Goal: Communication & Community: Participate in discussion

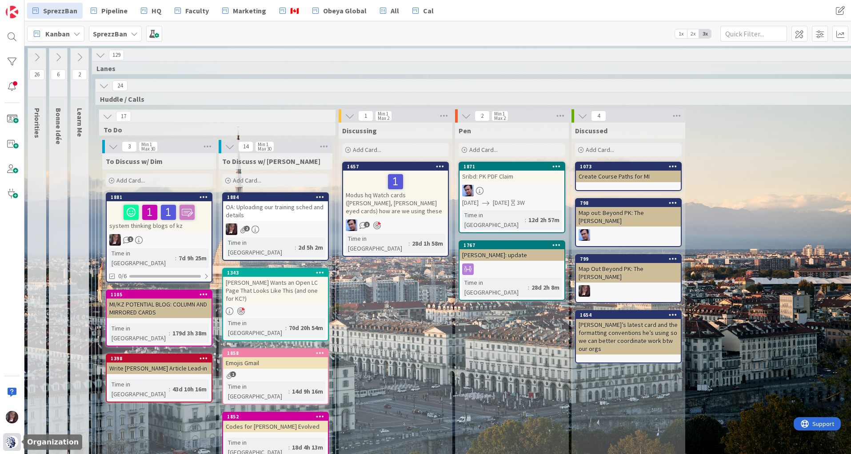
click at [9, 440] on img at bounding box center [12, 442] width 12 height 12
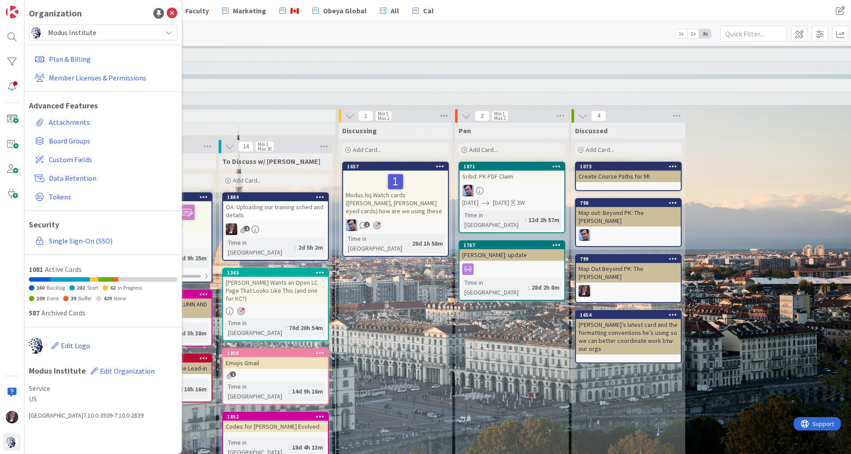
click at [76, 31] on span "Modus Institute" at bounding box center [102, 32] width 109 height 12
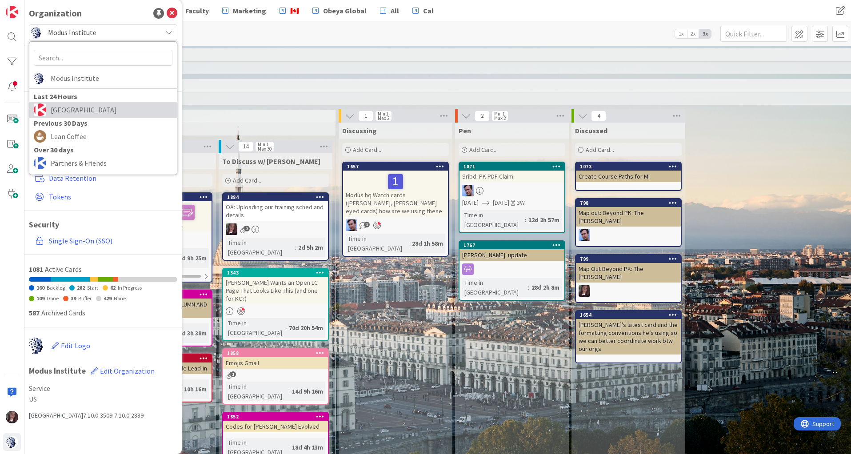
click at [71, 111] on span "Kanban Zone" at bounding box center [112, 109] width 122 height 13
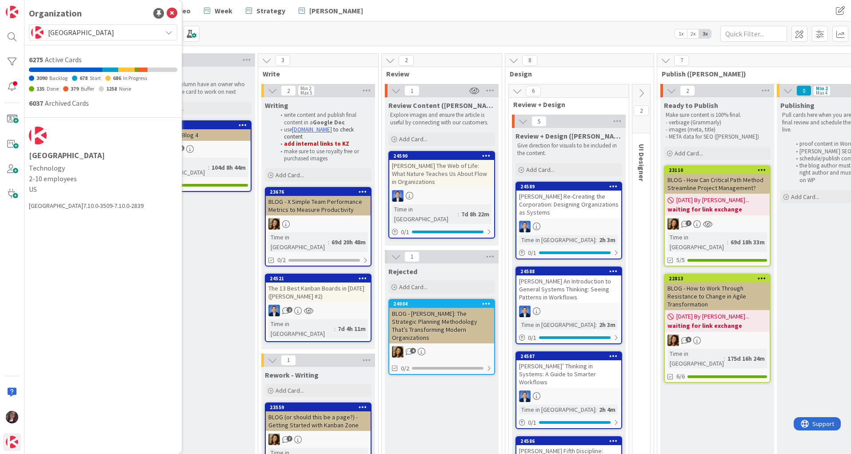
scroll to position [64, 0]
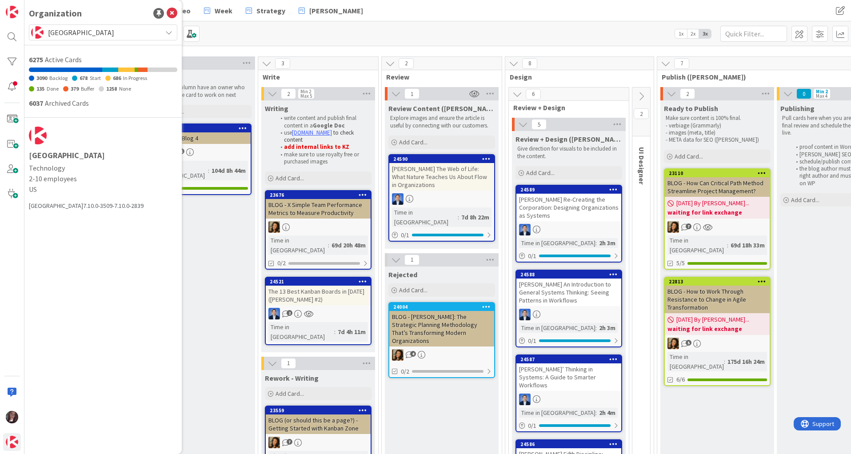
click at [566, 202] on div "[PERSON_NAME] Re-Creating the Corporation: Designing Organizations as Systems" at bounding box center [569, 208] width 105 height 28
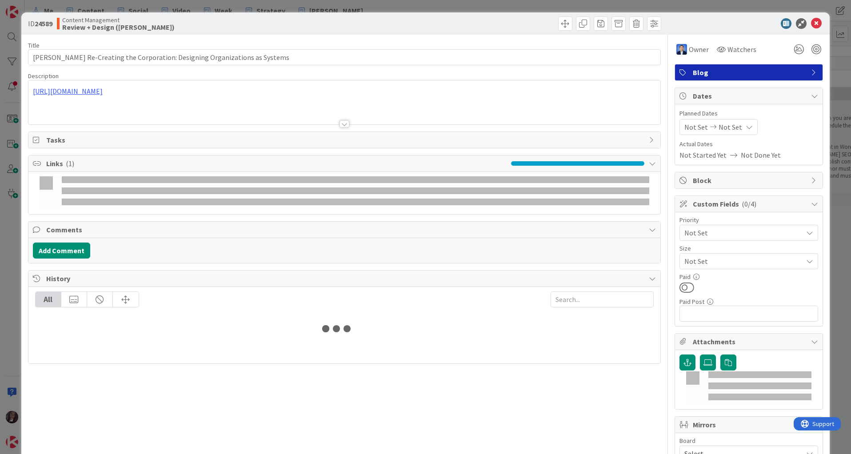
type input "[PERSON_NAME] Re-Creating the Corporation: Designing Organizations as Systems"
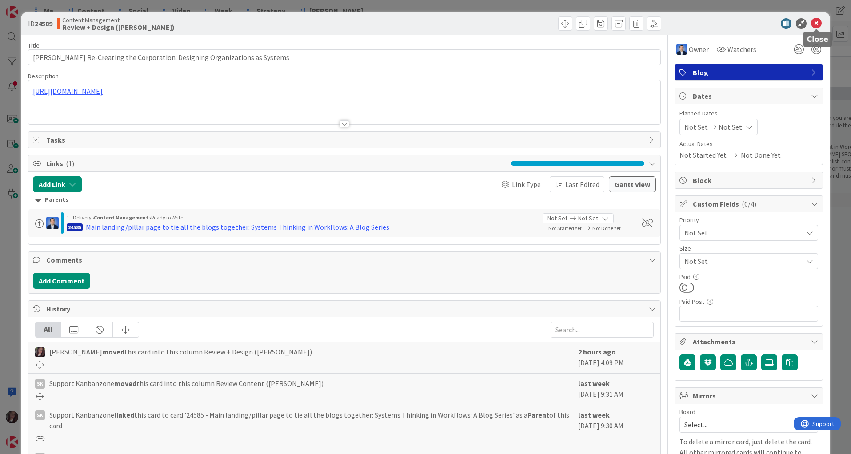
click at [816, 19] on icon at bounding box center [816, 23] width 11 height 11
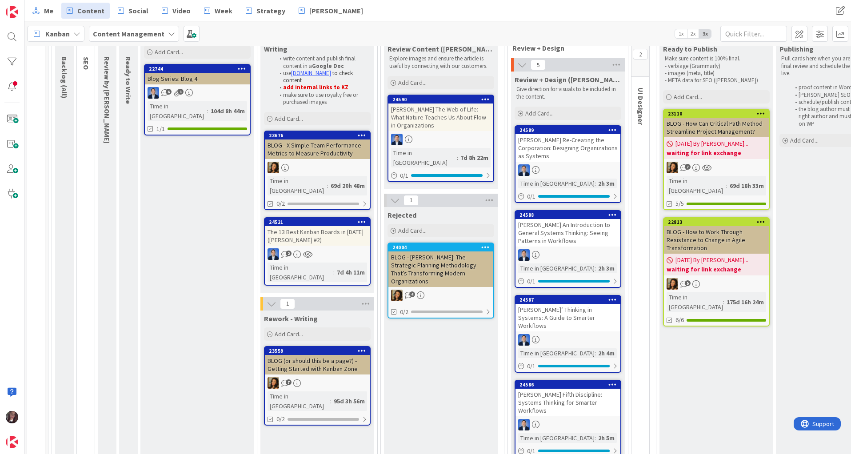
scroll to position [103, 1]
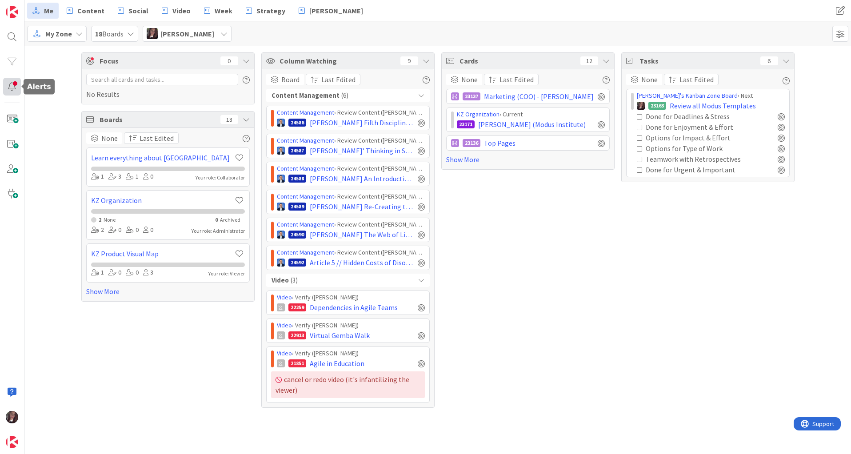
click at [8, 88] on div at bounding box center [12, 87] width 18 height 18
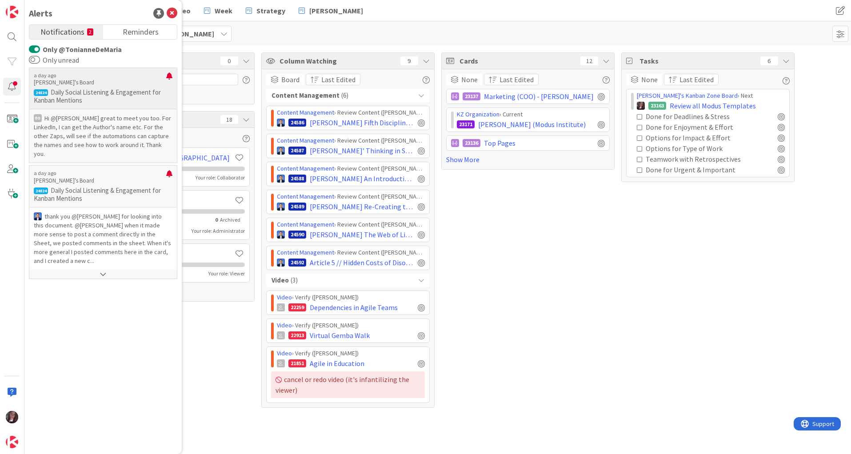
click at [103, 133] on p "Hi ﻿@[PERSON_NAME]﻿ great to meet you too. For LinkedIn, I can get the Author's…" at bounding box center [103, 136] width 139 height 44
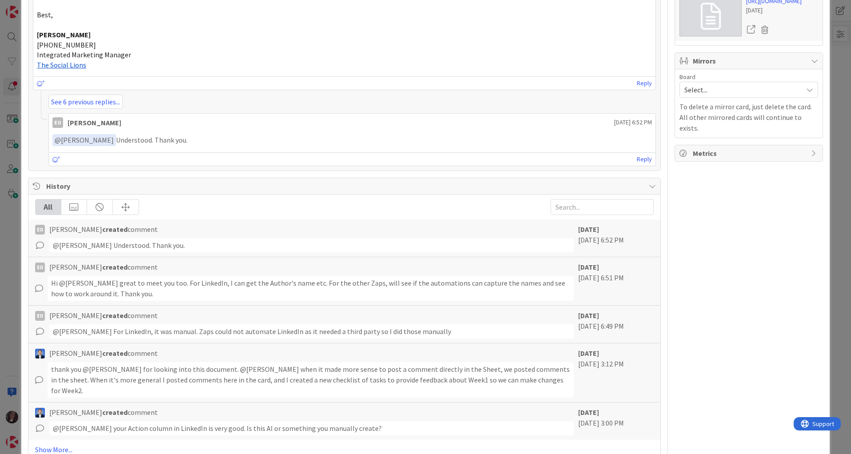
scroll to position [767, 0]
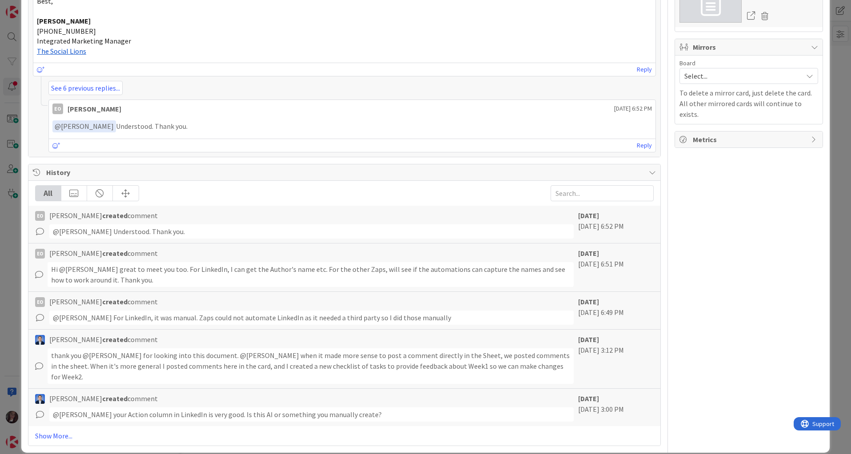
click at [226, 273] on div "Hi ﻿@[PERSON_NAME]﻿ great to meet you too. For LinkedIn, I can get the Author's…" at bounding box center [311, 274] width 526 height 25
click at [40, 276] on icon at bounding box center [39, 275] width 8 height 8
click at [38, 274] on icon at bounding box center [39, 275] width 8 height 8
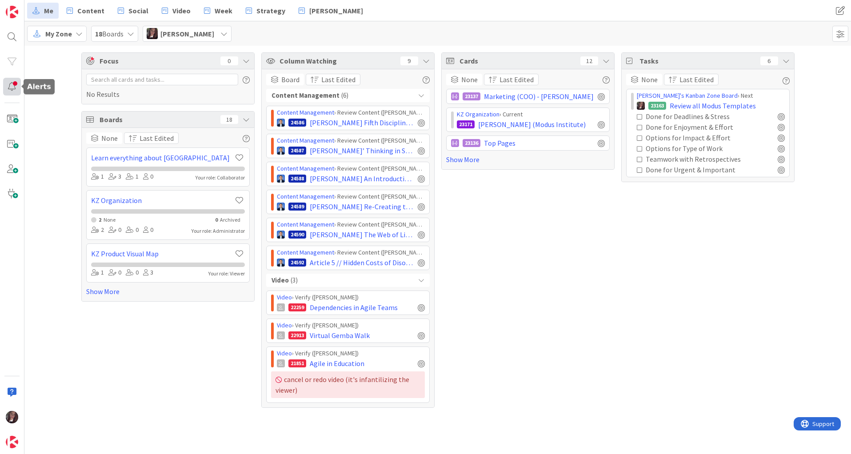
click at [13, 84] on div at bounding box center [12, 87] width 18 height 18
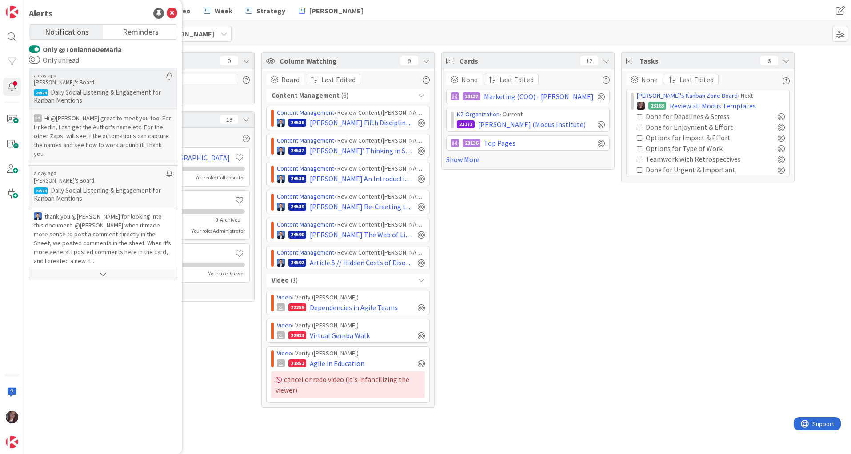
click at [76, 129] on p "Hi ﻿@[PERSON_NAME]﻿ great to meet you too. For LinkedIn, I can get the Author's…" at bounding box center [103, 136] width 139 height 44
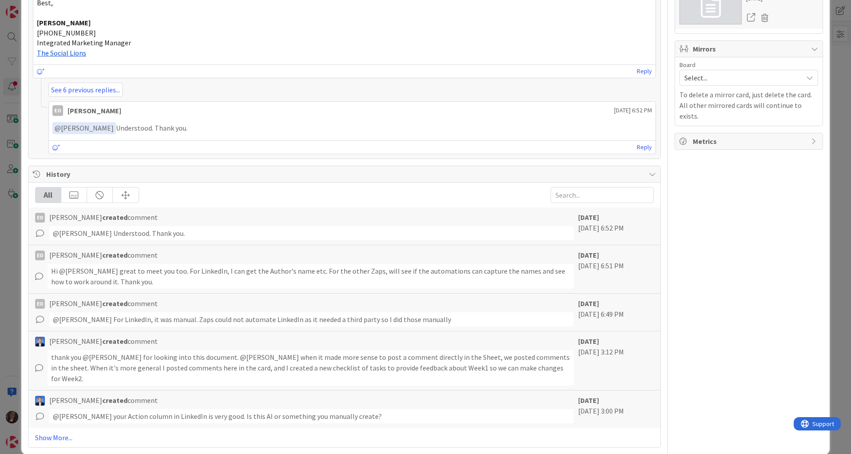
scroll to position [767, 0]
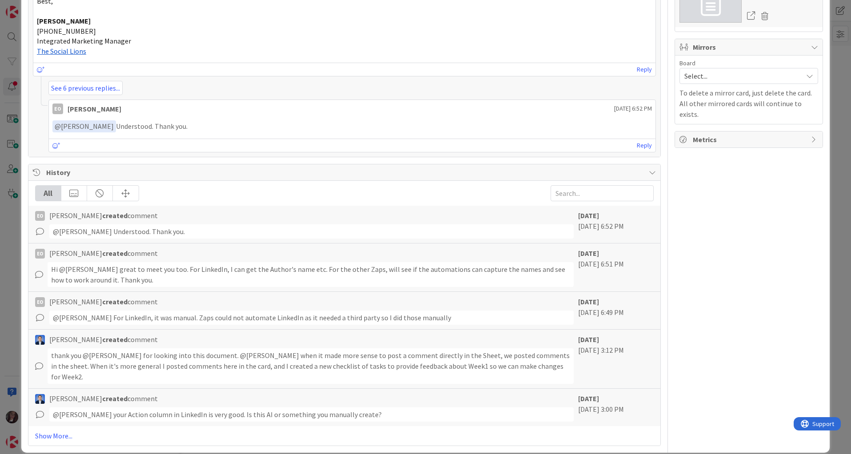
click at [37, 170] on icon at bounding box center [37, 172] width 9 height 7
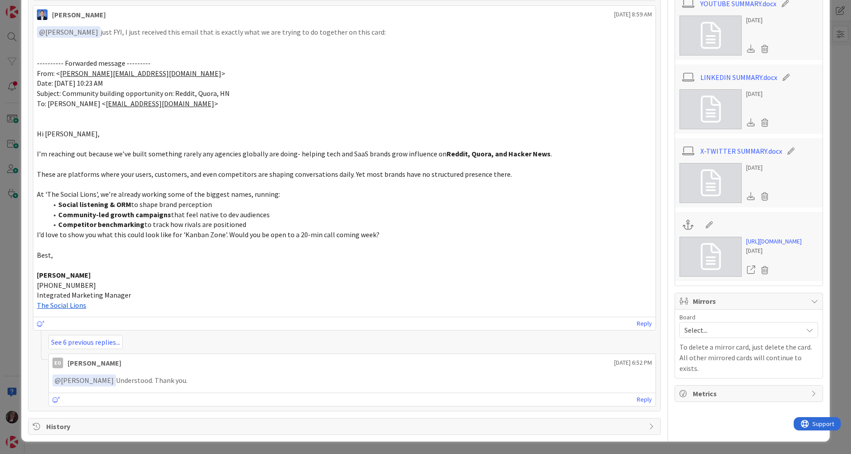
scroll to position [512, 0]
click at [94, 340] on link "See 6 previous replies..." at bounding box center [85, 343] width 74 height 14
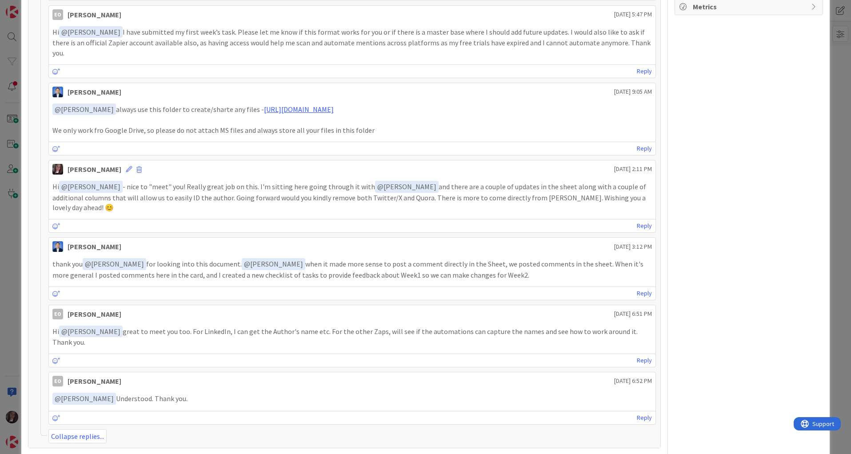
scroll to position [901, 0]
click at [646, 354] on link "Reply" at bounding box center [644, 359] width 15 height 11
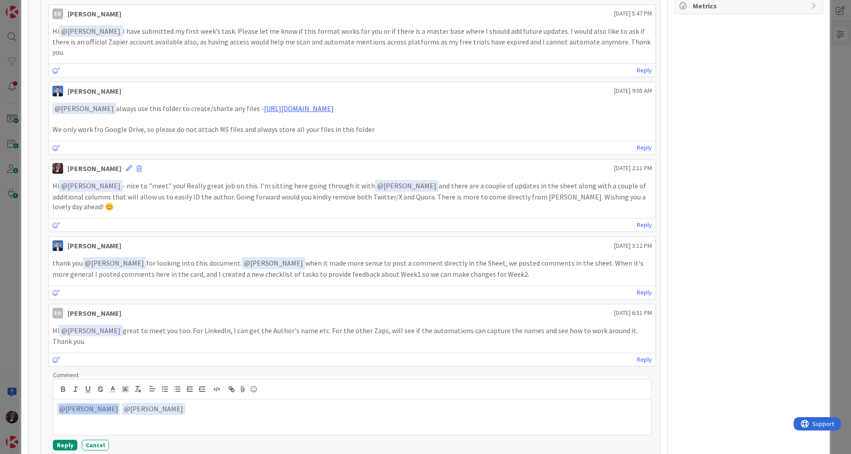
drag, startPoint x: 125, startPoint y: 398, endPoint x: 109, endPoint y: 385, distance: 19.9
click at [113, 400] on div "﻿ @ [PERSON_NAME] ﻿ ﻿ @ [PERSON_NAME] ﻿" at bounding box center [352, 418] width 598 height 36
